Goal: Transaction & Acquisition: Purchase product/service

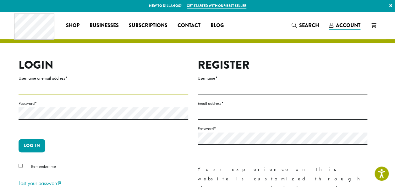
click at [65, 85] on input "Username or email address *" at bounding box center [104, 88] width 170 height 12
type input "**********"
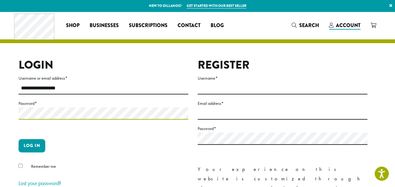
click at [19, 139] on button "Log in" at bounding box center [32, 145] width 27 height 13
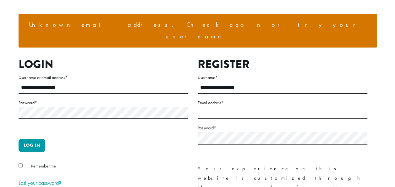
scroll to position [63, 0]
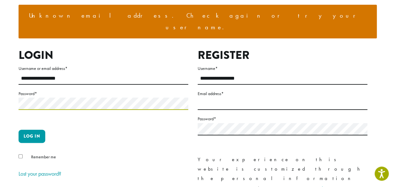
click at [19, 129] on button "Log in" at bounding box center [32, 135] width 27 height 13
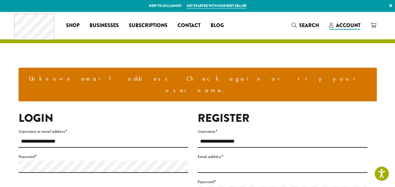
scroll to position [63, 0]
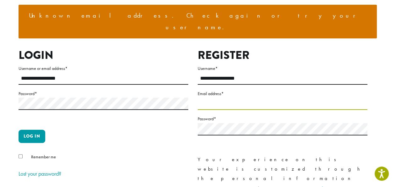
click at [224, 97] on input "Email address *" at bounding box center [283, 103] width 170 height 12
type input "**********"
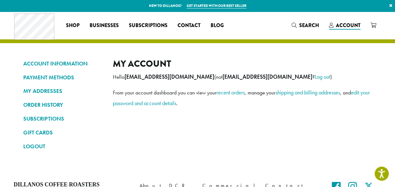
click at [287, 124] on div "My account Hello van9uyen@gmail.com (not van9uyen@gmail.com ? Log out ) From yo…" at bounding box center [242, 107] width 259 height 98
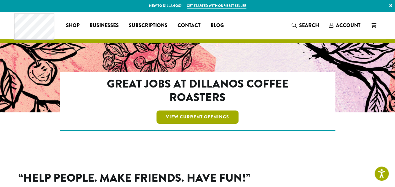
click at [217, 118] on link "View Current Openings" at bounding box center [197, 116] width 82 height 13
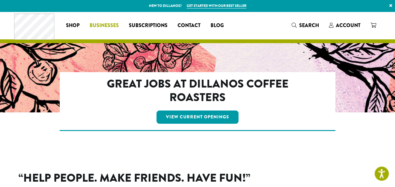
click at [96, 21] on link "Businesses" at bounding box center [103, 25] width 39 height 10
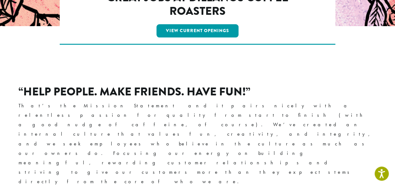
scroll to position [157, 0]
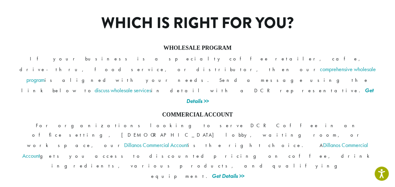
scroll to position [545, 0]
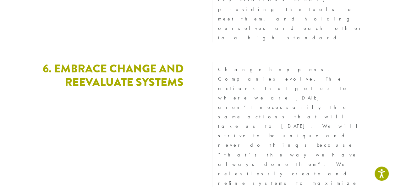
scroll to position [1807, 0]
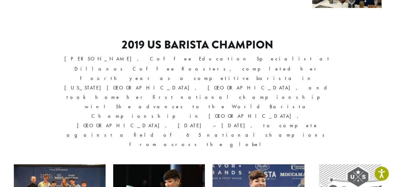
scroll to position [597, 0]
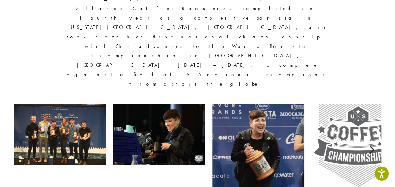
scroll to position [594, 0]
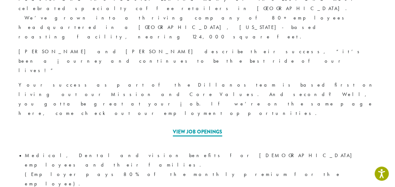
scroll to position [312, 0]
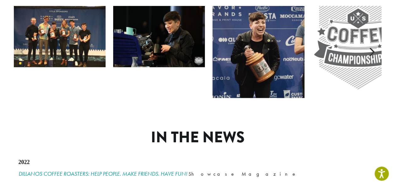
scroll to position [654, 0]
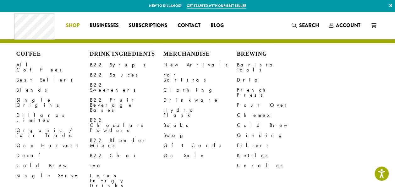
click at [79, 24] on li "Coffee All Coffees Best Sellers Blends Single Origins Dillanos Limited Organic …" at bounding box center [73, 25] width 24 height 10
click at [26, 64] on link "All Coffees" at bounding box center [52, 67] width 73 height 15
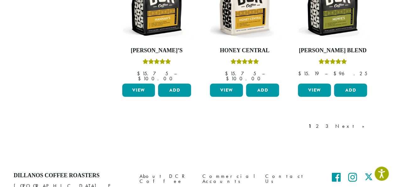
scroll to position [617, 0]
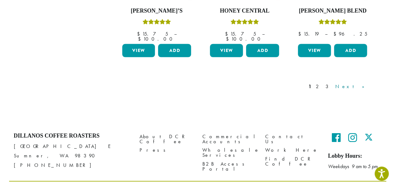
click at [359, 83] on link "Next »" at bounding box center [352, 87] width 36 height 8
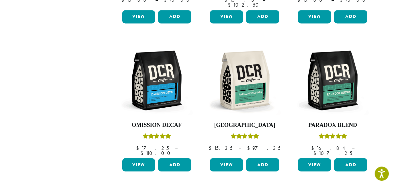
scroll to position [617, 0]
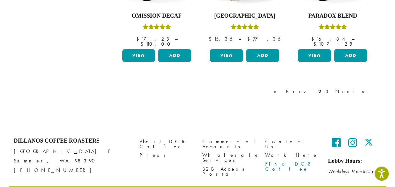
click at [291, 159] on link "Find DCR Coffee" at bounding box center [291, 166] width 53 height 14
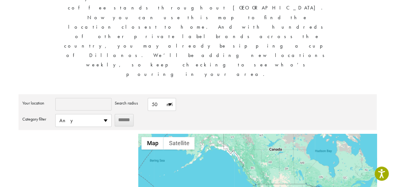
click at [90, 98] on input "Your location" at bounding box center [83, 104] width 56 height 13
type input "*****"
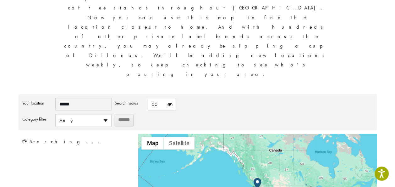
click at [125, 114] on input "******" at bounding box center [124, 120] width 19 height 12
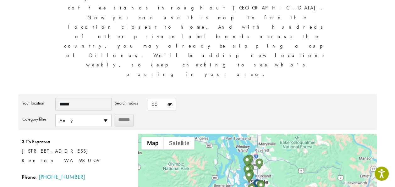
click at [224, 98] on div "**********" at bounding box center [197, 114] width 351 height 32
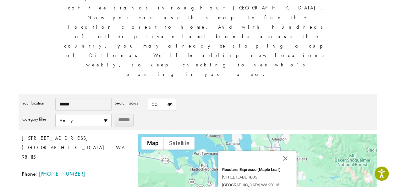
scroll to position [879, 0]
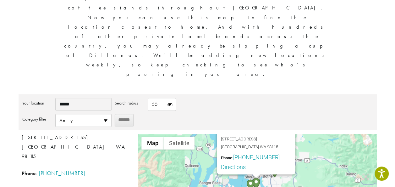
drag, startPoint x: 297, startPoint y: 154, endPoint x: 296, endPoint y: 113, distance: 41.2
click at [296, 133] on div "Roosters Espresso – Maple Leaf [STREET_ADDRESS] [GEOGRAPHIC_DATA] WA 98115 Phon…" at bounding box center [257, 188] width 238 height 110
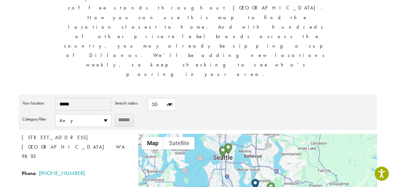
drag, startPoint x: 258, startPoint y: 120, endPoint x: 262, endPoint y: 89, distance: 31.3
click at [262, 133] on div "Roosters Espresso – Maple Leaf 7809 Lake City Way NE Seattle WA 98115 Phone : (…" at bounding box center [257, 188] width 238 height 110
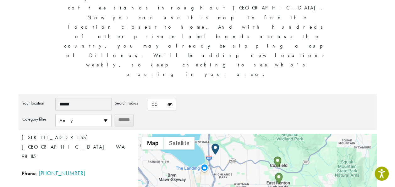
click at [216, 143] on img "Start location" at bounding box center [215, 148] width 8 height 11
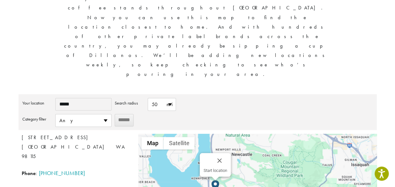
click at [214, 180] on img "Start location" at bounding box center [215, 185] width 8 height 11
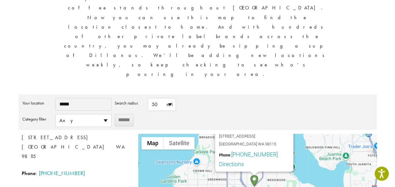
drag, startPoint x: 315, startPoint y: 151, endPoint x: 314, endPoint y: 86, distance: 65.0
click at [314, 133] on div "Roosters Espresso – Maple Leaf 7809 Lake City Way NE Seattle WA 98115 Phone : (…" at bounding box center [257, 188] width 238 height 110
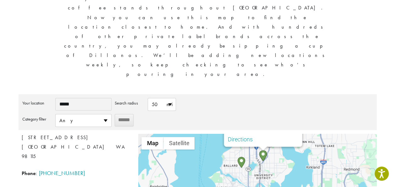
drag, startPoint x: 278, startPoint y: 142, endPoint x: 265, endPoint y: 86, distance: 57.7
click at [265, 133] on div "Roosters Espresso – Maple Leaf 7809 Lake City Way NE Seattle WA 98115 Phone : (…" at bounding box center [257, 188] width 238 height 110
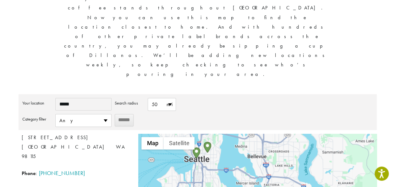
drag, startPoint x: 271, startPoint y: 131, endPoint x: 223, endPoint y: 144, distance: 49.7
click at [223, 144] on div "Roosters Espresso – Maple Leaf 7809 Lake City Way NE Seattle WA 98115 Phone : (…" at bounding box center [257, 188] width 238 height 110
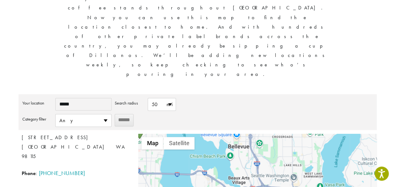
drag, startPoint x: 244, startPoint y: 100, endPoint x: 232, endPoint y: 133, distance: 35.7
click at [232, 133] on div "Roosters Espresso – Maple Leaf 7809 Lake City Way NE Seattle WA 98115 Phone : (…" at bounding box center [257, 188] width 238 height 110
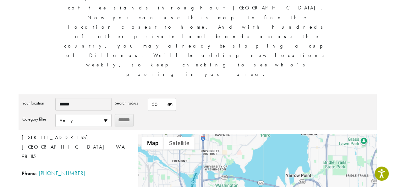
drag, startPoint x: 236, startPoint y: 167, endPoint x: 179, endPoint y: 58, distance: 123.5
click at [180, 94] on div "**********" at bounding box center [198, 168] width 358 height 149
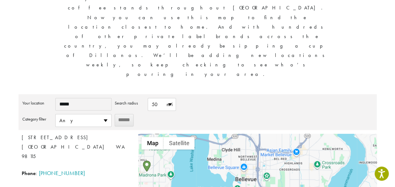
drag, startPoint x: 261, startPoint y: 98, endPoint x: 204, endPoint y: 57, distance: 70.2
click at [204, 94] on div "**********" at bounding box center [198, 168] width 358 height 149
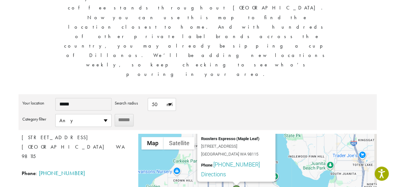
click at [92, 98] on input "*****" at bounding box center [83, 104] width 56 height 13
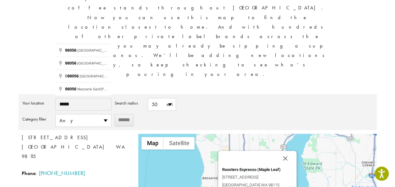
click at [127, 114] on input "******" at bounding box center [124, 120] width 19 height 12
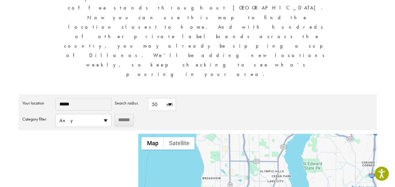
scroll to position [0, 0]
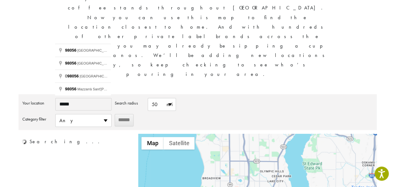
click at [147, 98] on div "**********" at bounding box center [197, 114] width 351 height 32
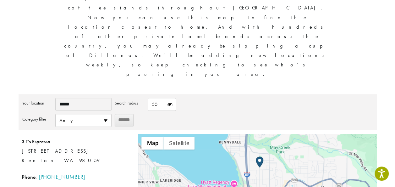
drag, startPoint x: 291, startPoint y: 123, endPoint x: 218, endPoint y: 130, distance: 73.8
click at [219, 133] on div at bounding box center [257, 188] width 238 height 110
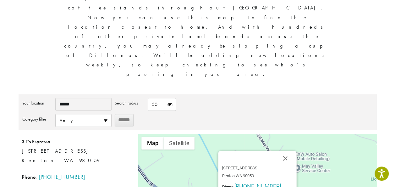
scroll to position [14, 0]
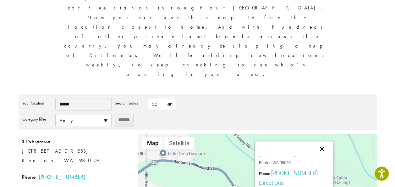
click at [326, 141] on button "Close" at bounding box center [321, 148] width 15 height 15
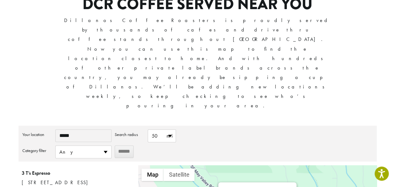
scroll to position [0, 0]
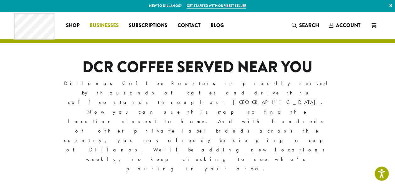
click at [112, 24] on span "Businesses" at bounding box center [104, 26] width 29 height 8
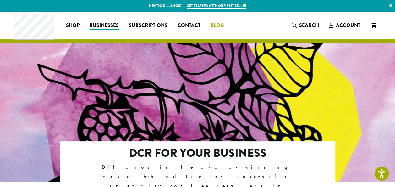
click at [217, 21] on link "Blog" at bounding box center [216, 25] width 23 height 10
